Goal: Register for event/course

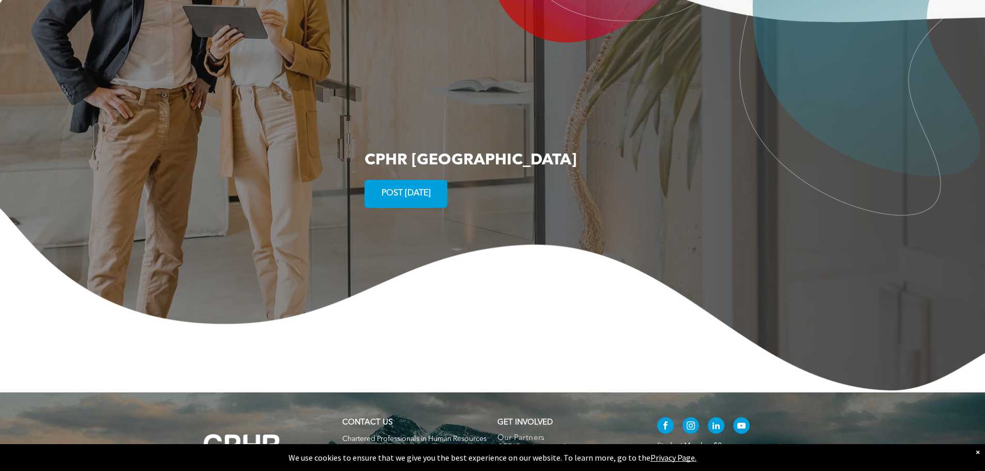
scroll to position [1898, 0]
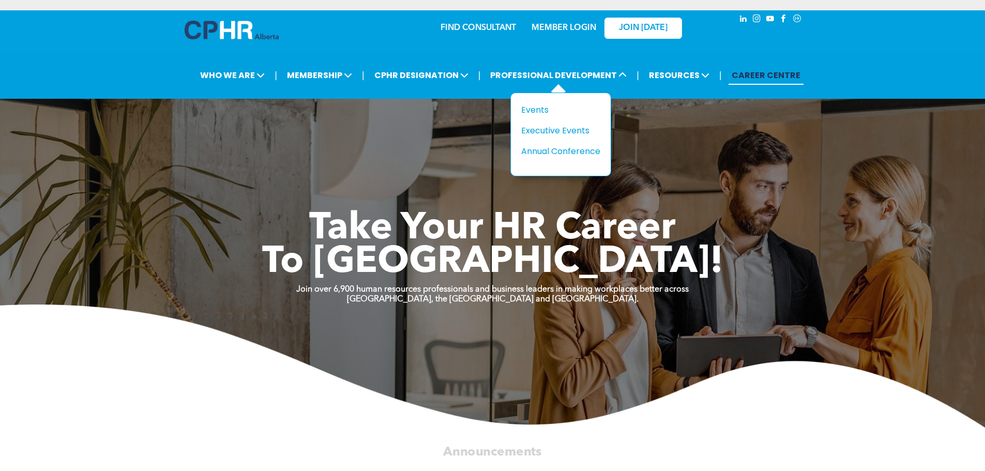
click at [521, 111] on div "Title Events Executive Events Annual Conference" at bounding box center [560, 135] width 101 height 84
click at [533, 110] on div "Events" at bounding box center [556, 109] width 71 height 13
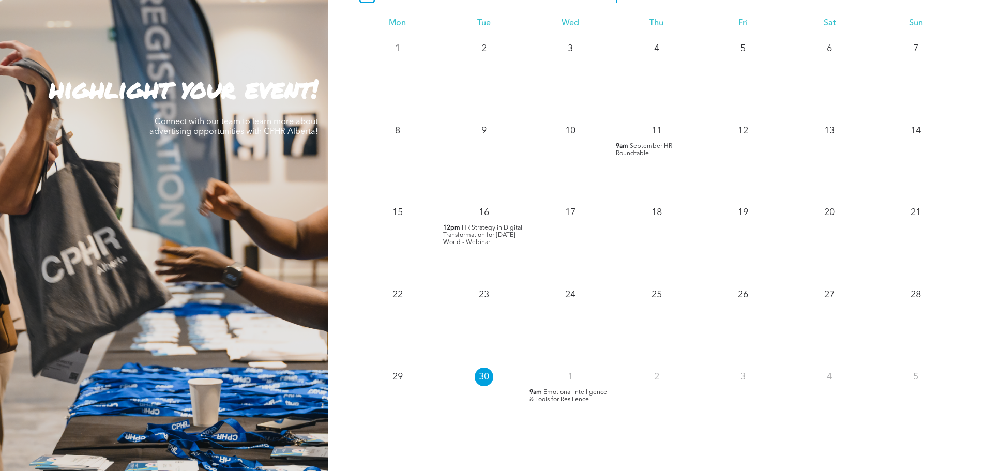
scroll to position [982, 0]
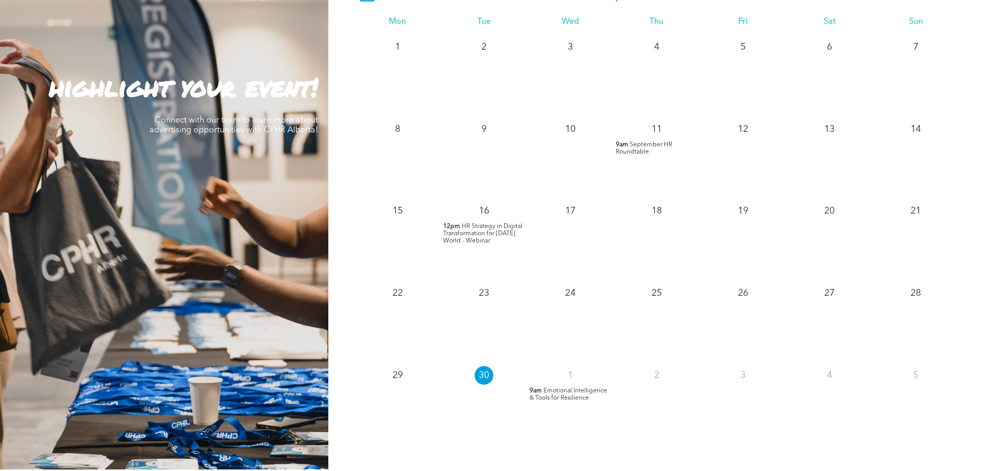
click at [565, 396] on span "Emotional Intelligence & Tools for Resilience" at bounding box center [568, 394] width 78 height 13
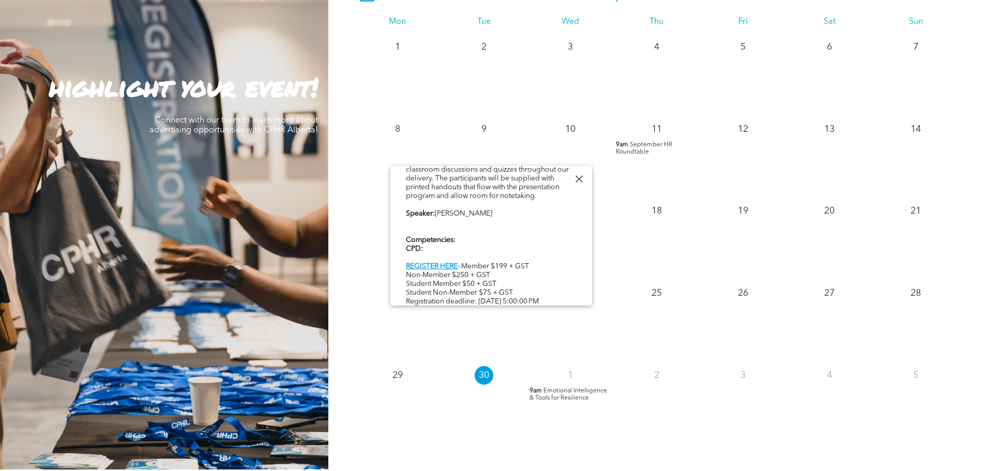
scroll to position [310, 0]
click at [576, 178] on div at bounding box center [579, 179] width 14 height 14
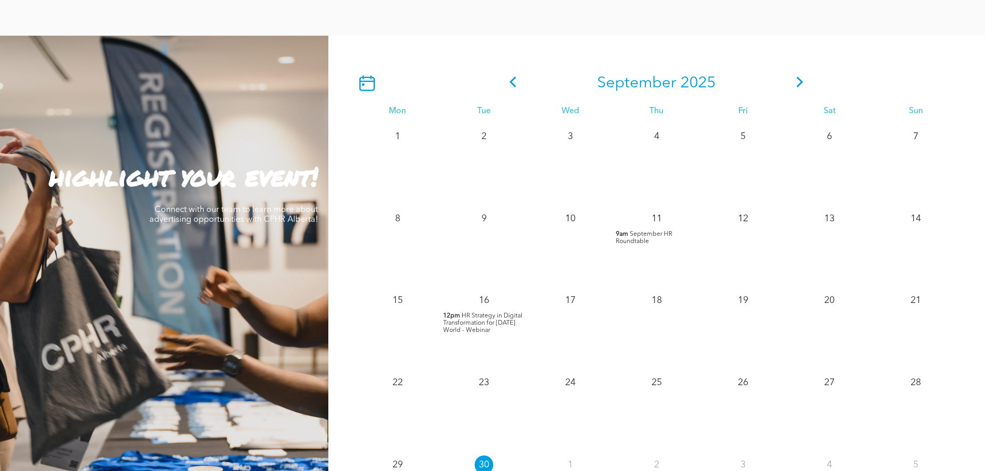
scroll to position [879, 0]
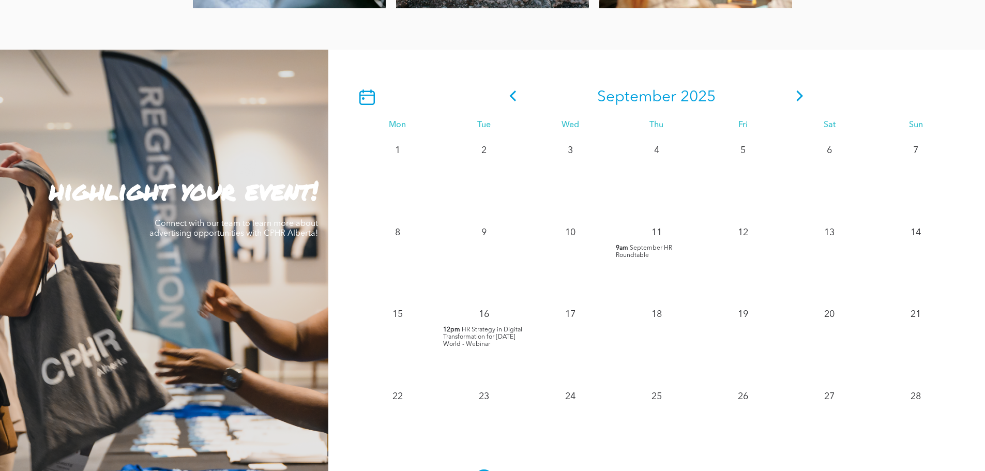
click at [799, 94] on icon at bounding box center [800, 95] width 7 height 11
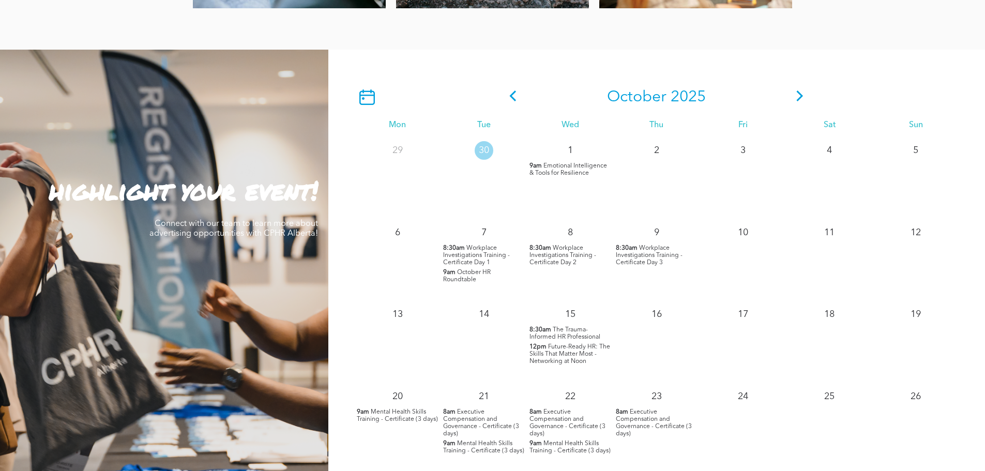
click at [479, 254] on span "Workplace Investigations Training - Certificate Day 1" at bounding box center [476, 255] width 67 height 21
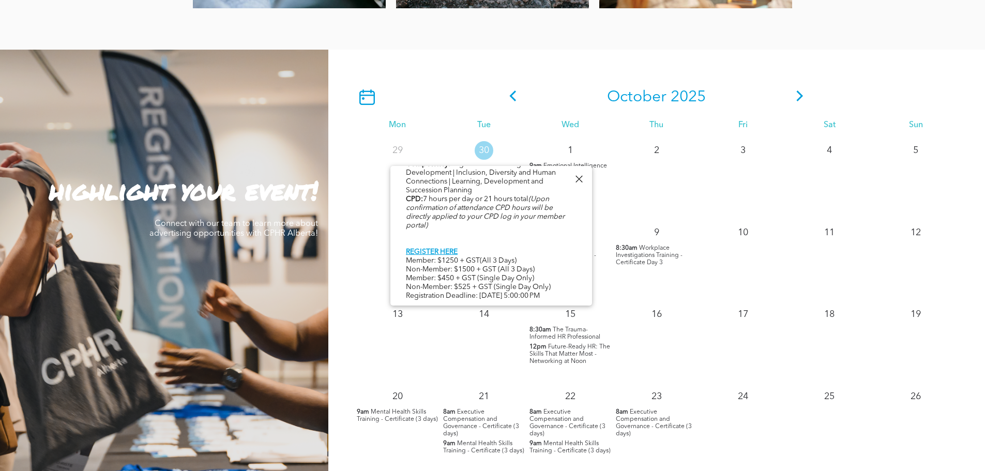
click at [575, 180] on div at bounding box center [579, 179] width 14 height 14
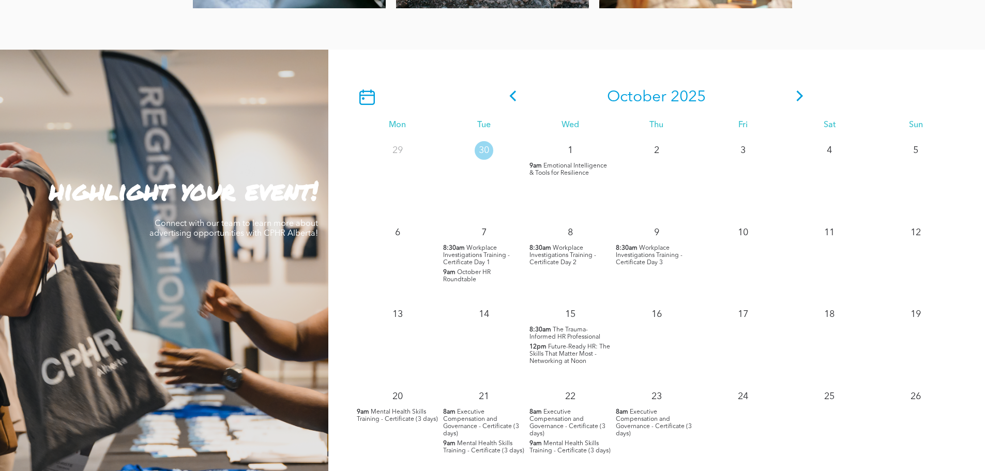
click at [556, 252] on span "Workplace Investigations Training - Certificate Day 2" at bounding box center [562, 255] width 67 height 21
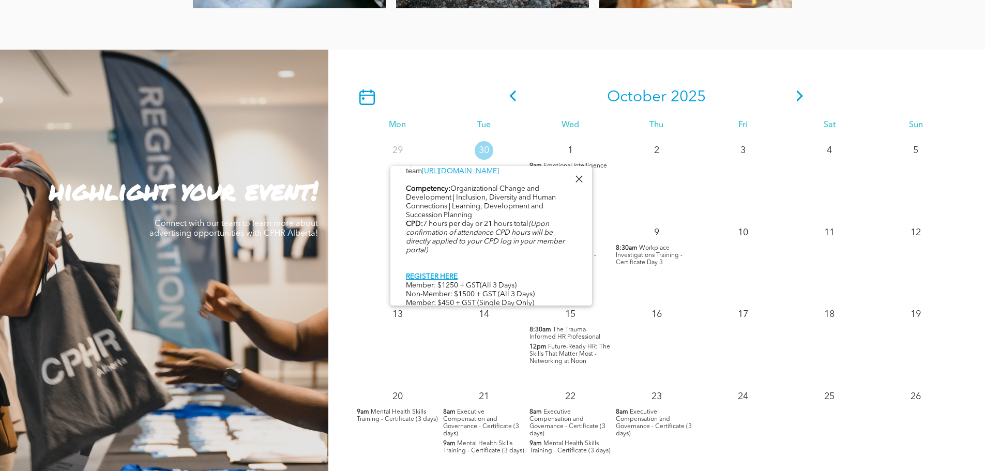
scroll to position [569, 0]
click at [574, 177] on div at bounding box center [579, 179] width 14 height 14
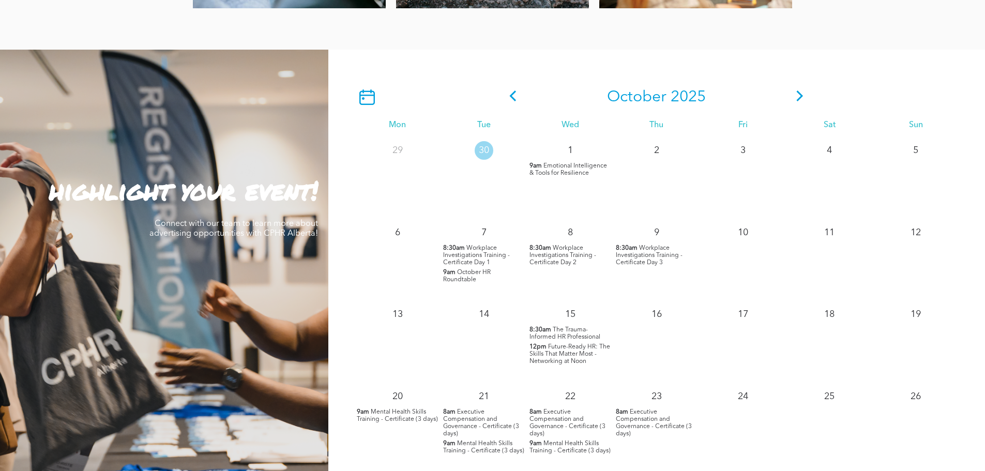
click at [651, 261] on span "Workplace Investigations Training - Certificate Day 3" at bounding box center [649, 255] width 67 height 21
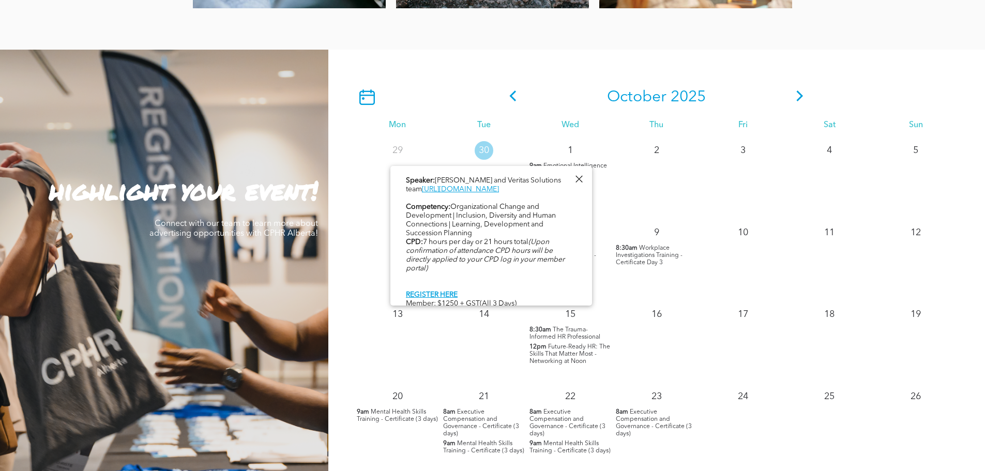
scroll to position [530, 0]
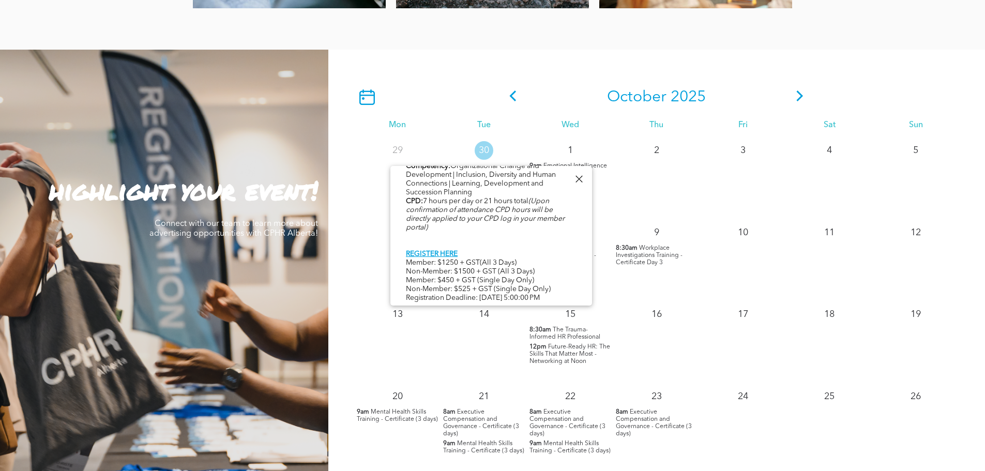
click at [580, 175] on div at bounding box center [579, 179] width 14 height 14
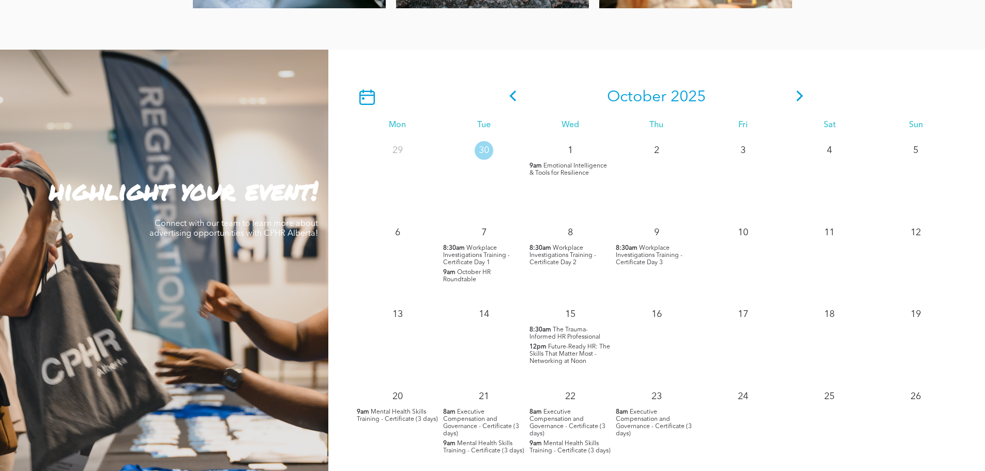
click at [662, 251] on span "Workplace Investigations Training - Certificate Day 3" at bounding box center [649, 255] width 67 height 21
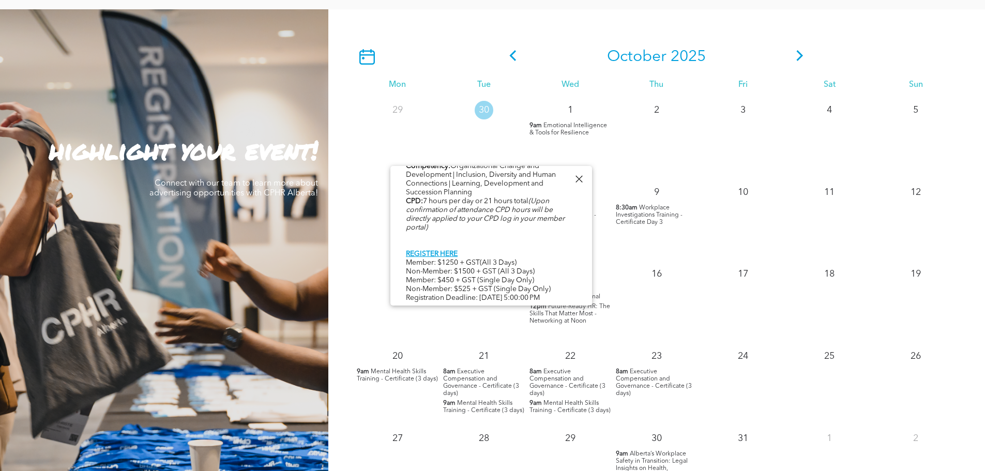
scroll to position [982, 0]
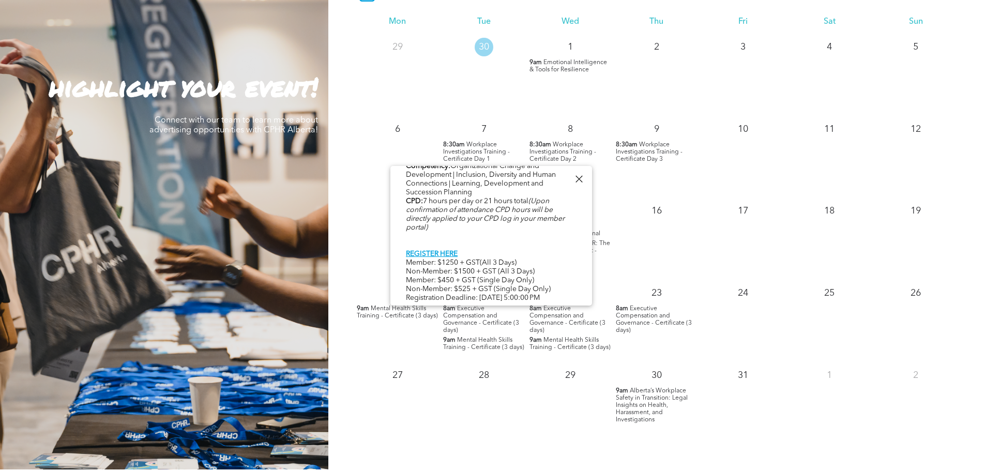
click at [576, 177] on div at bounding box center [579, 179] width 14 height 14
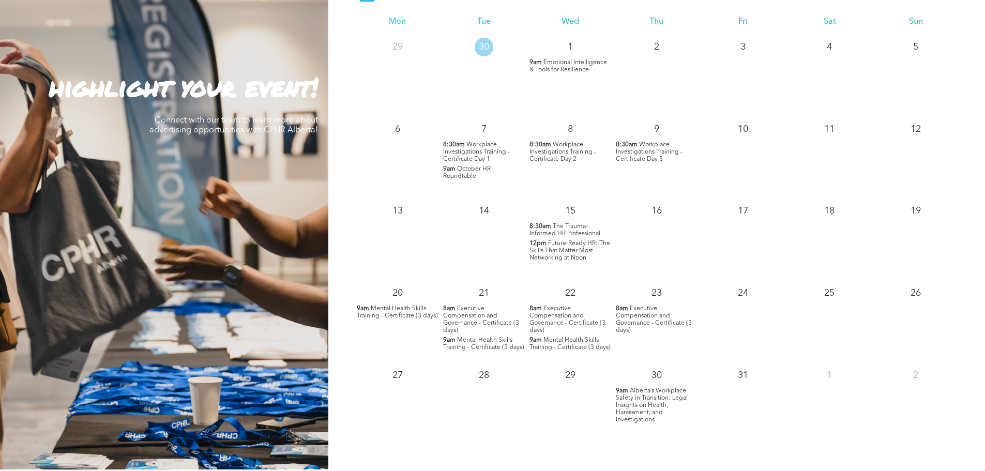
click at [480, 153] on span "Workplace Investigations Training - Certificate Day 1" at bounding box center [476, 152] width 67 height 21
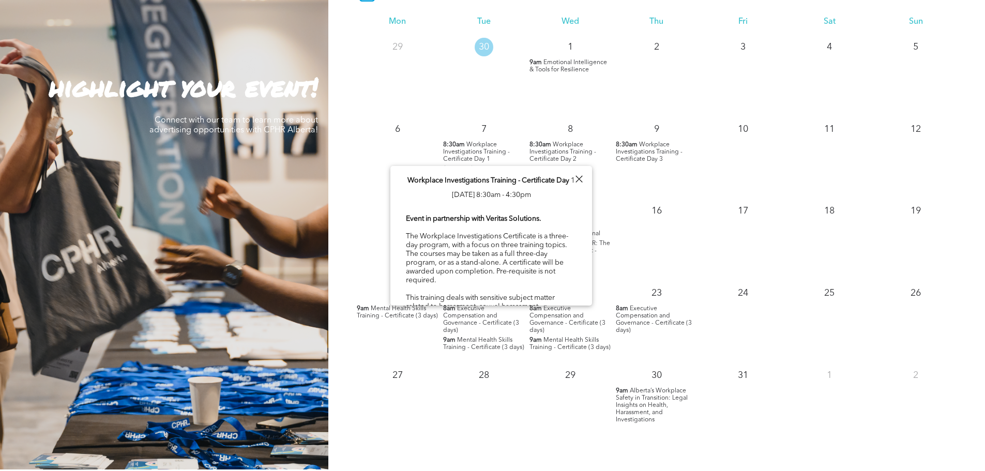
click at [575, 176] on div at bounding box center [579, 179] width 14 height 14
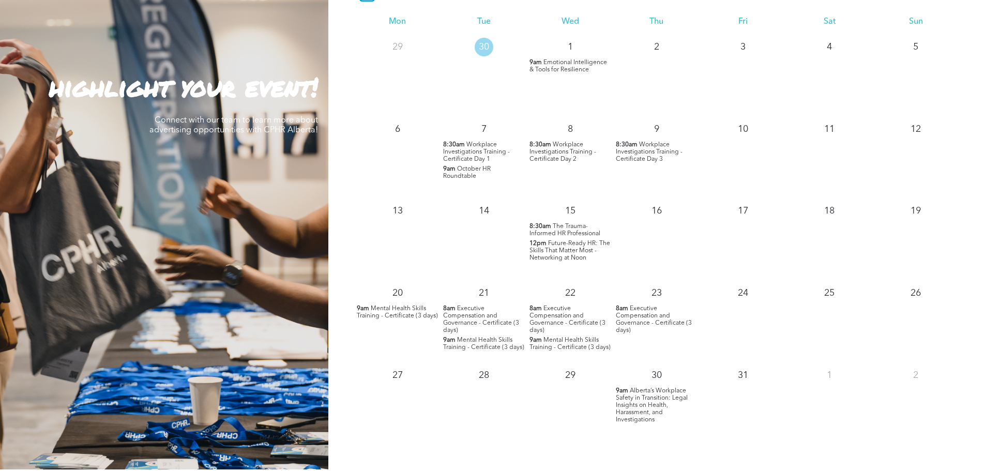
click at [472, 149] on span "Workplace Investigations Training - Certificate Day 1" at bounding box center [476, 152] width 67 height 21
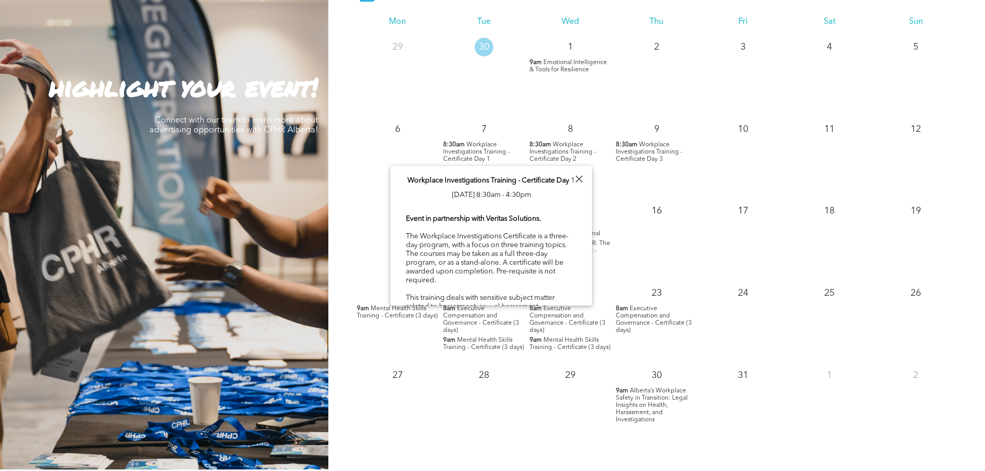
click at [574, 176] on div at bounding box center [579, 179] width 14 height 14
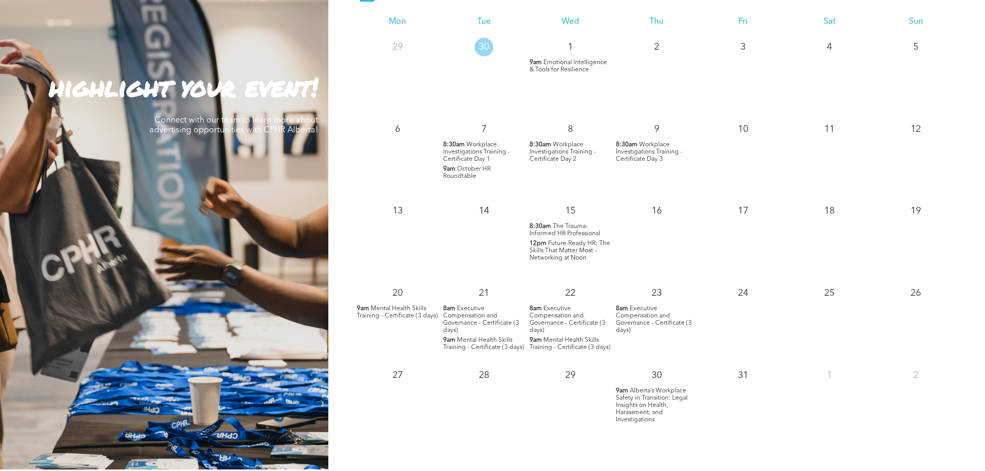
click at [564, 155] on span "Workplace Investigations Training - Certificate Day 2" at bounding box center [562, 152] width 67 height 21
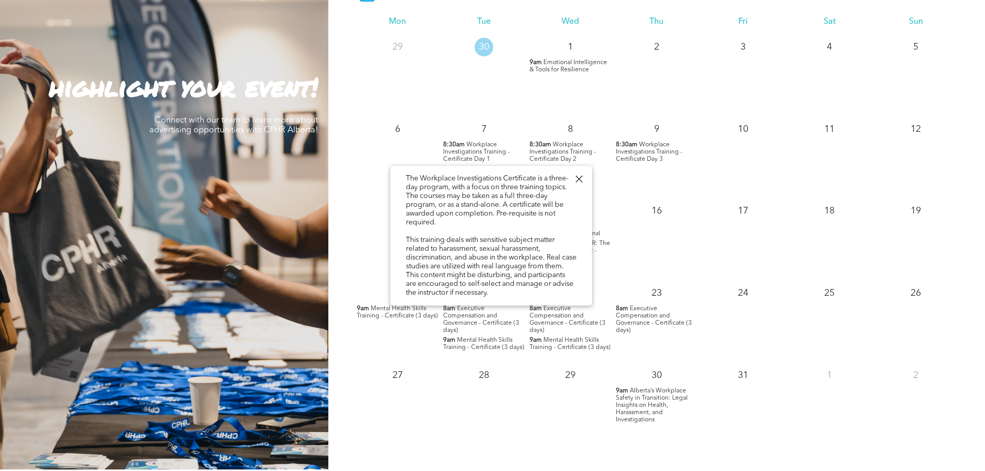
scroll to position [52, 0]
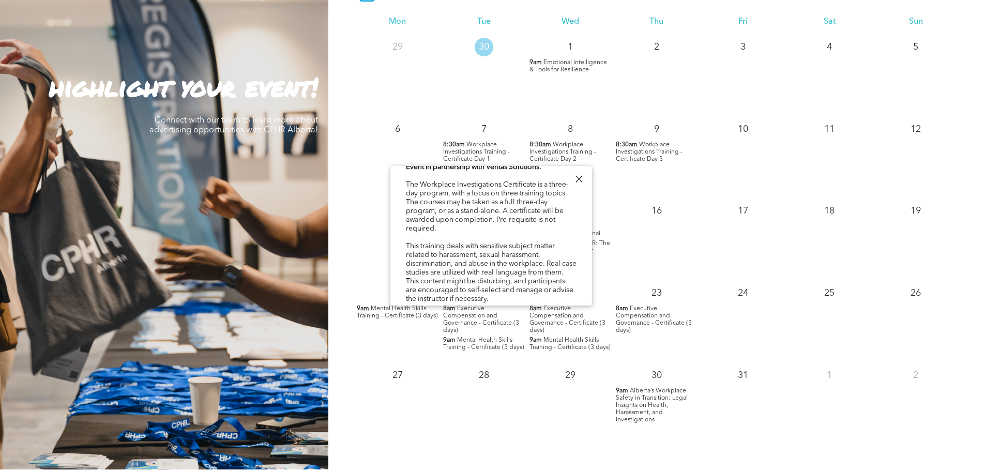
click at [579, 182] on div at bounding box center [579, 179] width 14 height 14
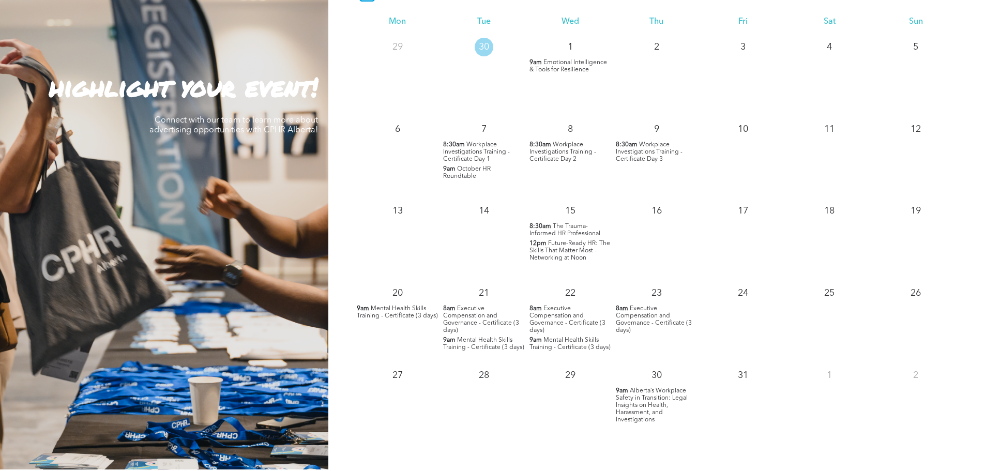
click at [475, 152] on span "Workplace Investigations Training - Certificate Day 1" at bounding box center [476, 152] width 67 height 21
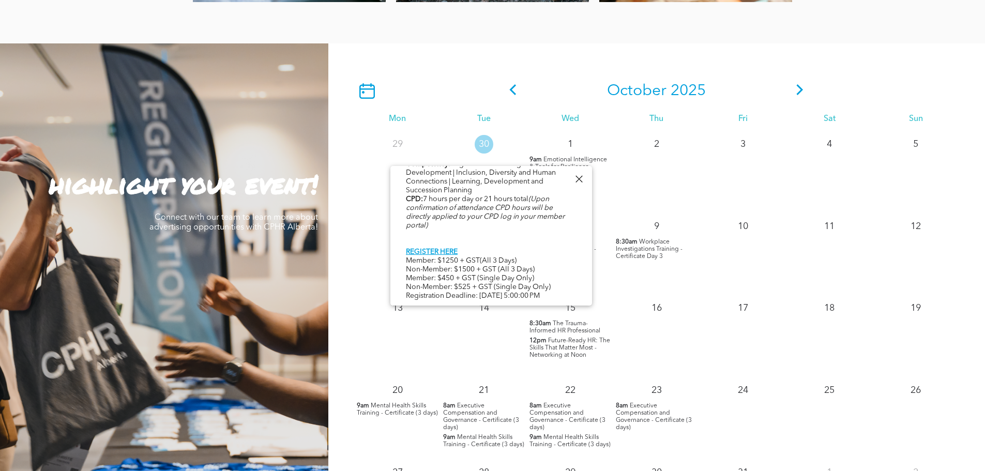
scroll to position [879, 0]
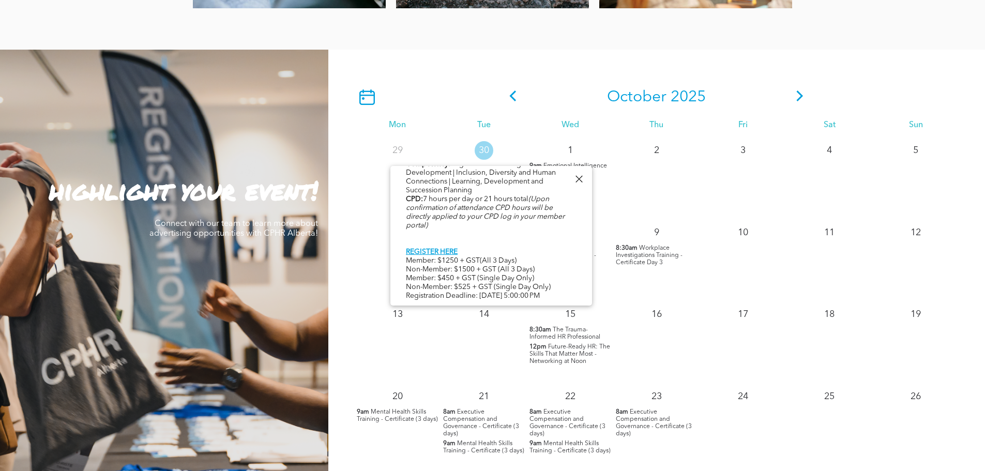
click at [580, 178] on div at bounding box center [579, 179] width 14 height 14
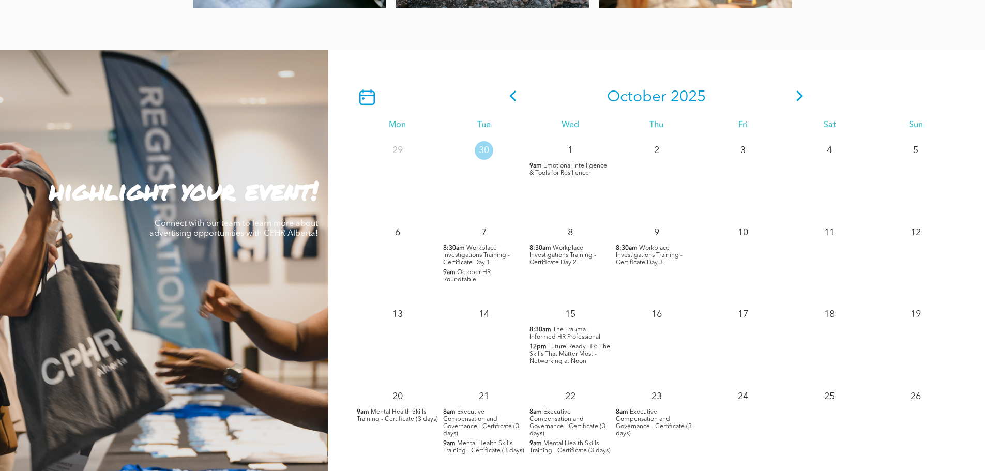
click at [802, 93] on icon at bounding box center [800, 95] width 16 height 11
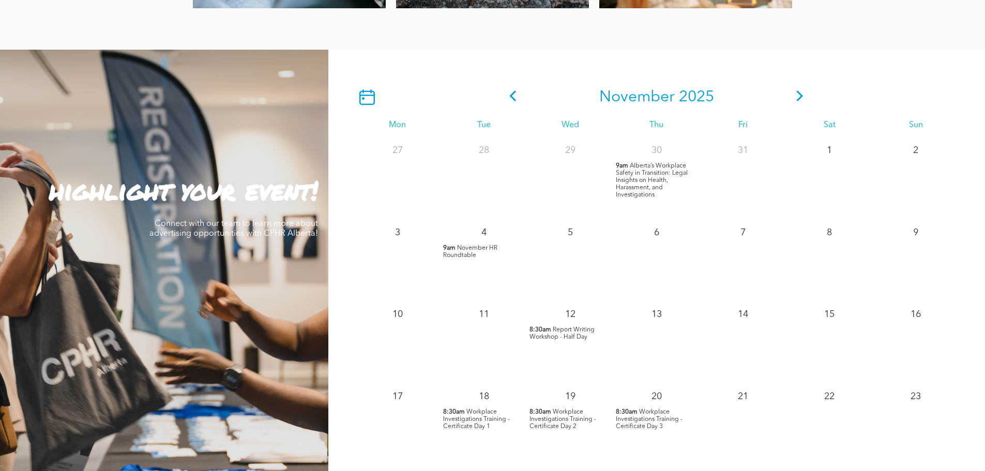
click at [798, 90] on span at bounding box center [800, 97] width 16 height 19
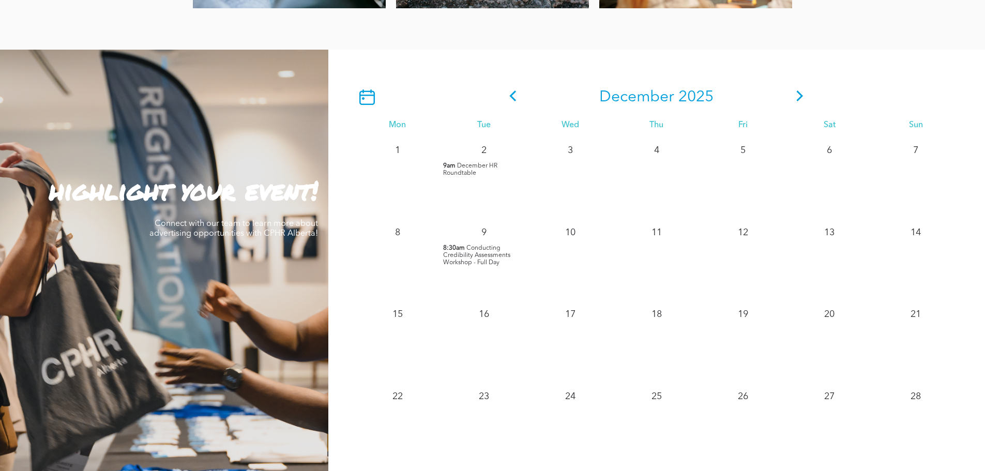
click at [800, 100] on icon at bounding box center [800, 95] width 7 height 11
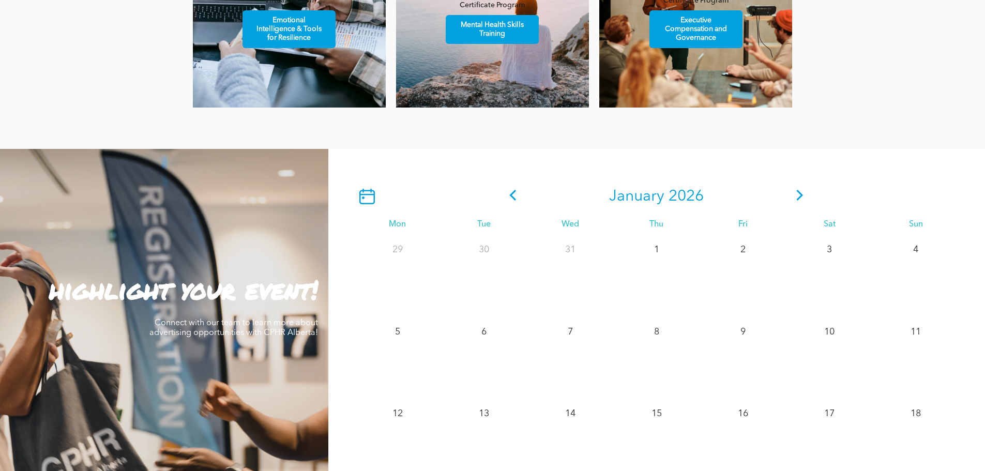
scroll to position [775, 0]
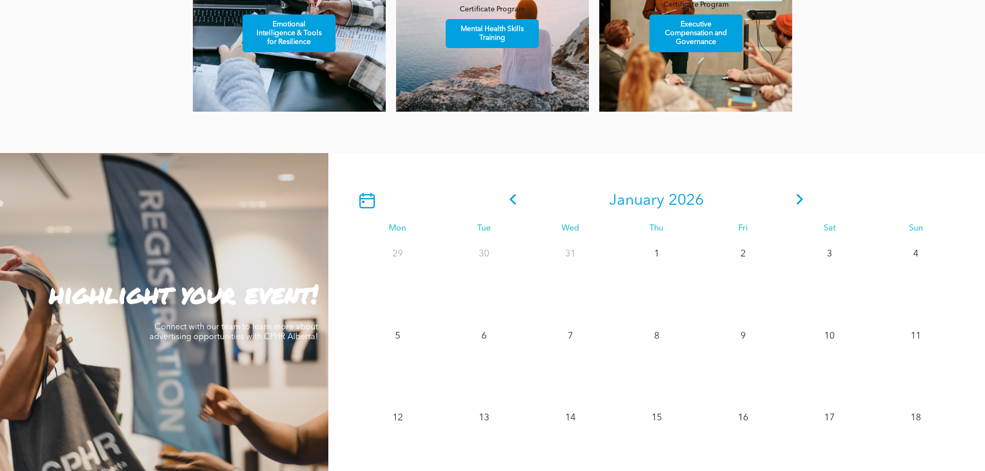
click at [801, 196] on icon at bounding box center [800, 199] width 16 height 11
click at [511, 204] on icon at bounding box center [513, 199] width 16 height 11
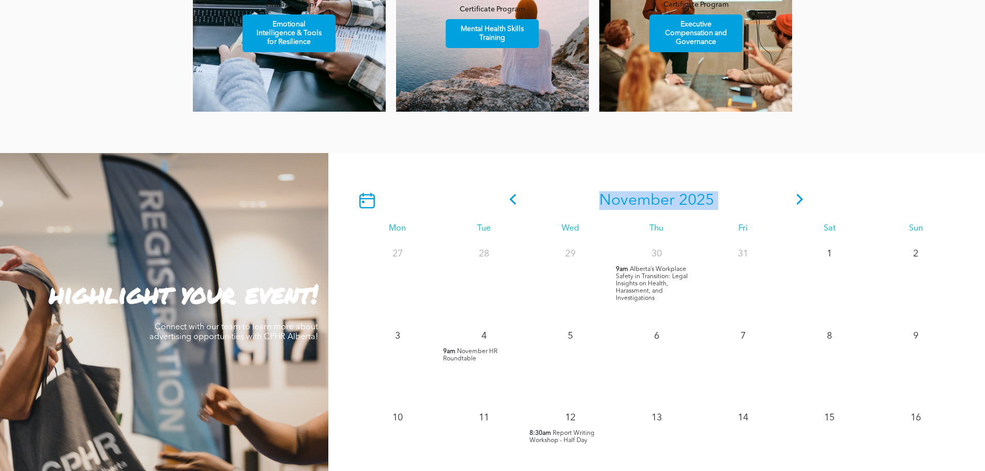
click at [511, 204] on icon at bounding box center [513, 199] width 16 height 11
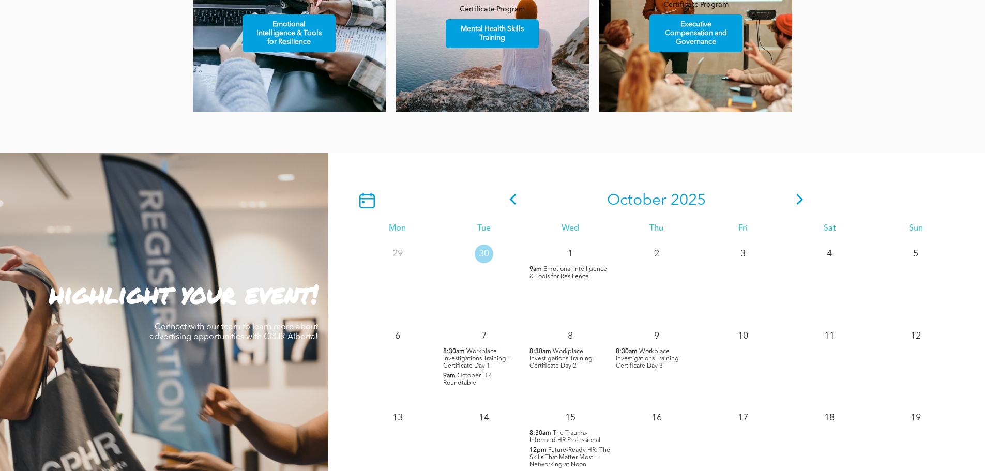
click at [516, 196] on icon at bounding box center [513, 199] width 16 height 11
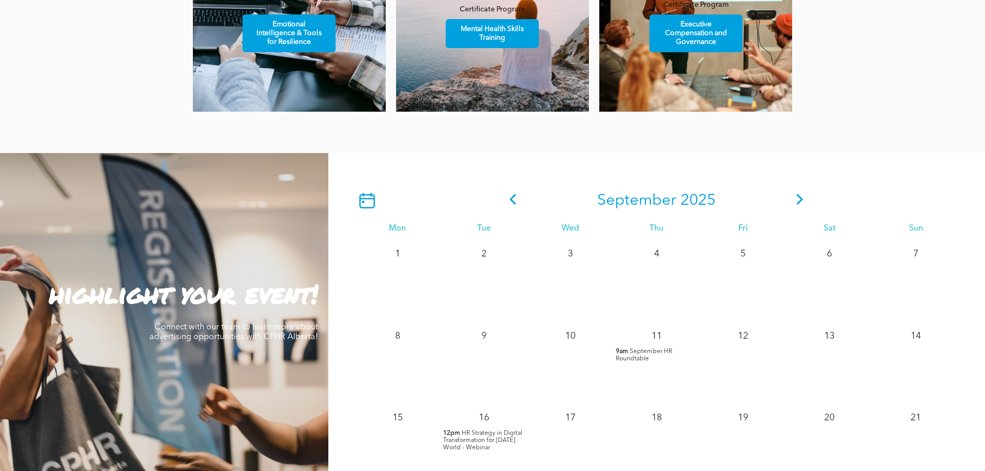
click at [516, 196] on icon at bounding box center [513, 199] width 16 height 11
click at [512, 198] on icon at bounding box center [513, 199] width 16 height 11
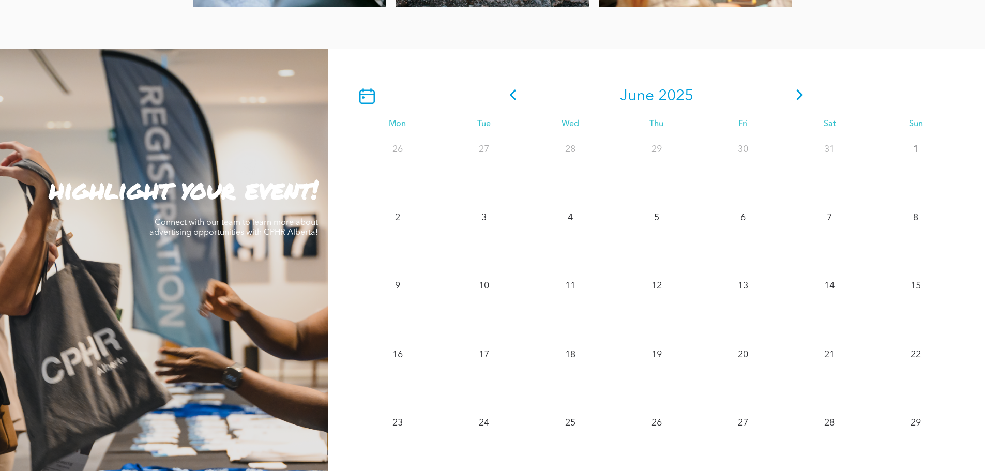
scroll to position [879, 0]
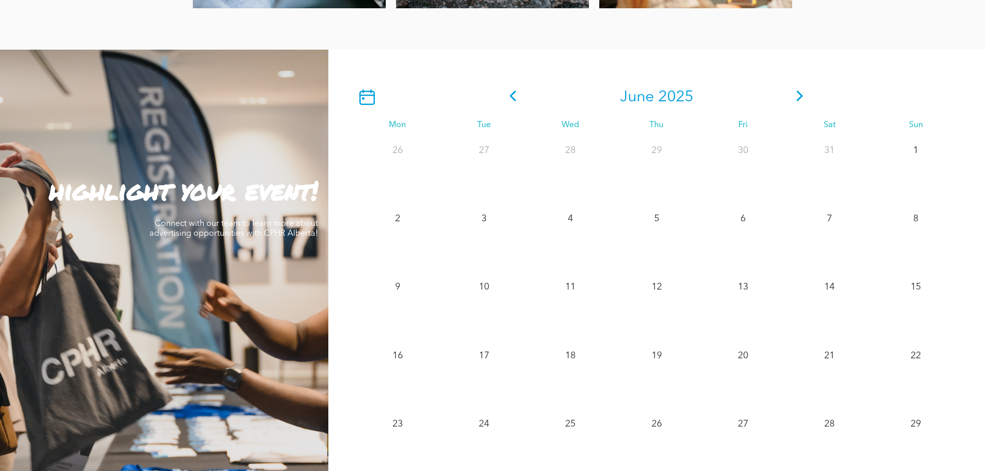
click at [801, 101] on icon at bounding box center [800, 95] width 16 height 11
click at [798, 96] on icon at bounding box center [800, 95] width 16 height 11
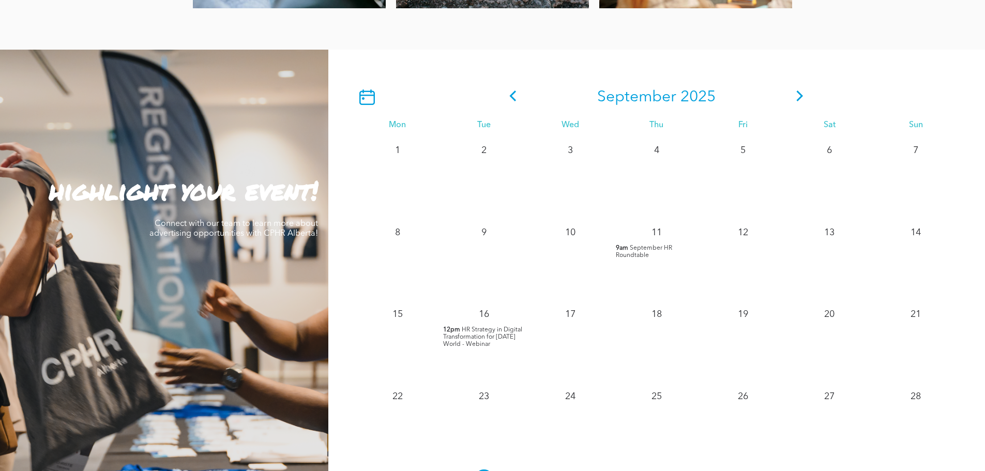
scroll to position [930, 0]
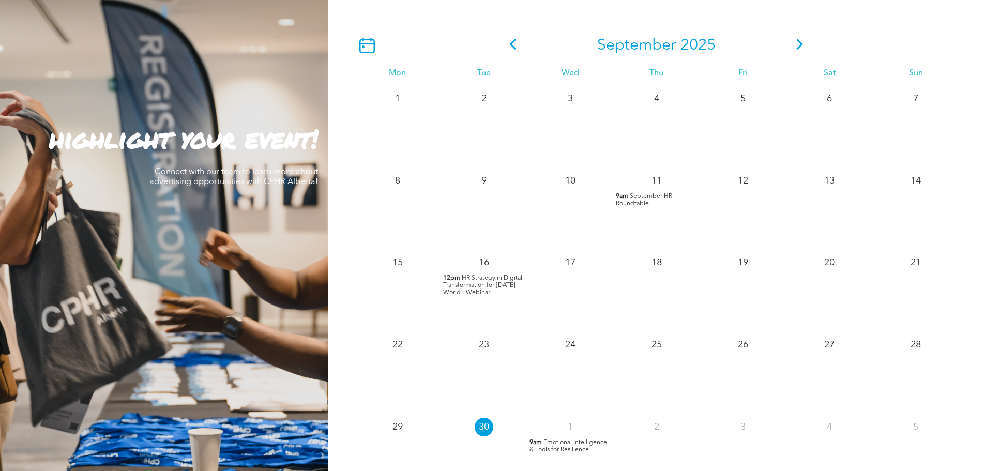
click at [574, 445] on span "Emotional Intelligence & Tools for Resilience" at bounding box center [568, 445] width 78 height 13
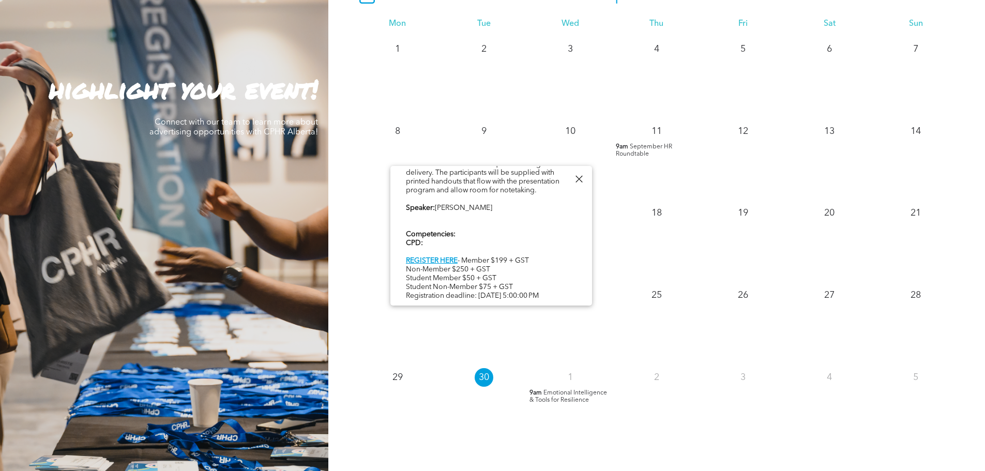
scroll to position [982, 0]
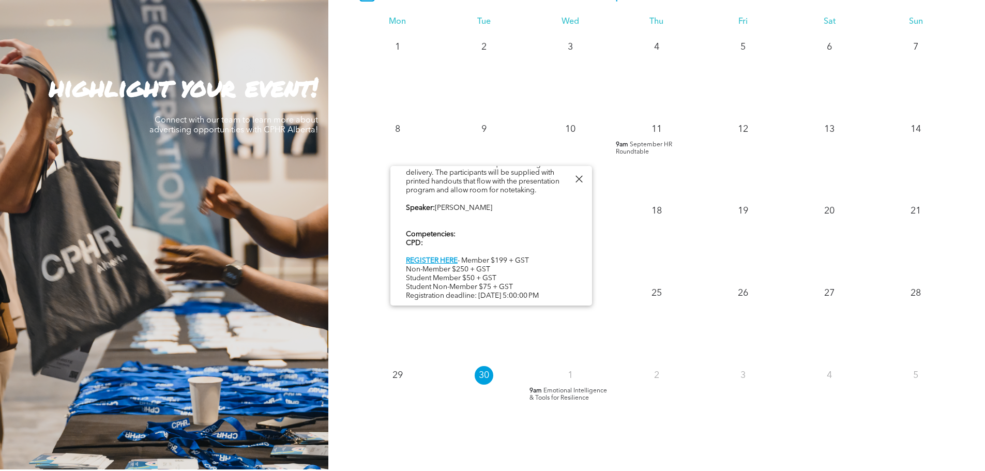
click at [578, 178] on div at bounding box center [579, 179] width 14 height 14
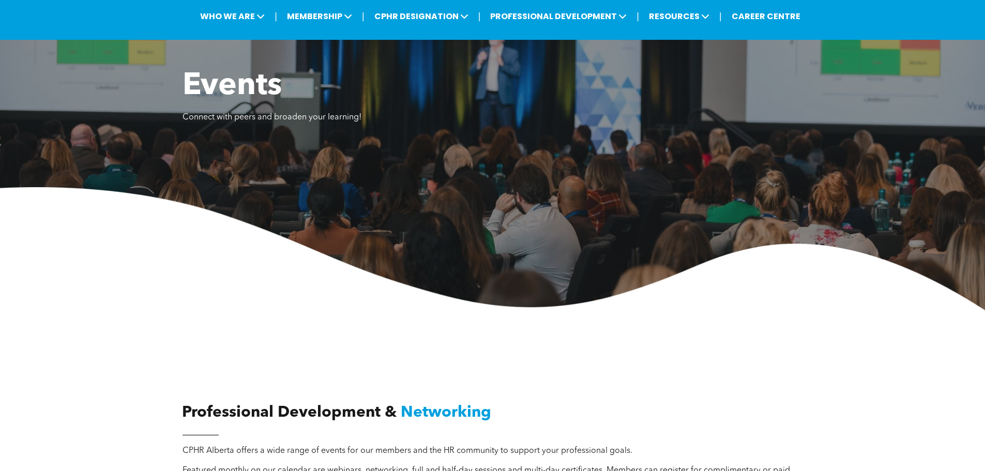
scroll to position [0, 0]
